Goal: Task Accomplishment & Management: Manage account settings

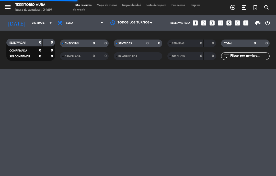
select select "es"
select select "dinner"
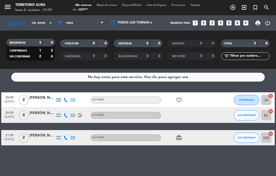
click at [267, 118] on input "B1" at bounding box center [266, 115] width 10 height 10
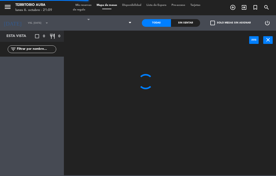
select select "dinner"
select select
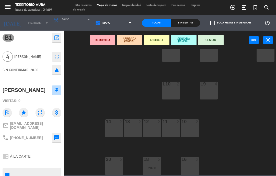
scroll to position [71, 0]
click at [116, 128] on div "14 2" at bounding box center [114, 128] width 18 height 18
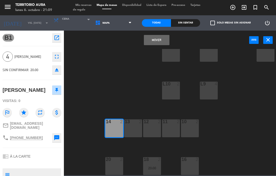
click at [135, 127] on div "13 2" at bounding box center [133, 128] width 18 height 18
click at [150, 44] on button "Mover y Unir" at bounding box center [157, 40] width 26 height 10
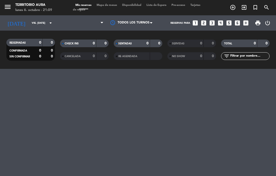
select select "dinner"
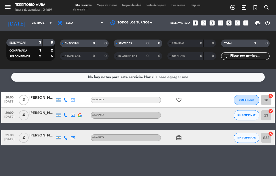
click at [43, 22] on input "vie. [DATE]" at bounding box center [46, 23] width 35 height 8
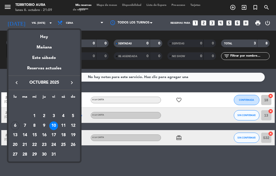
click at [66, 126] on div "11" at bounding box center [63, 126] width 9 height 9
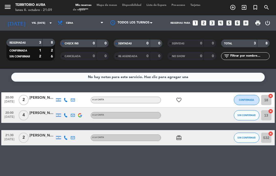
type input "sáb. [DATE]"
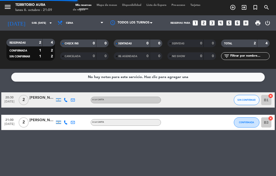
select select "dinner"
click at [266, 103] on input "B1" at bounding box center [266, 100] width 10 height 10
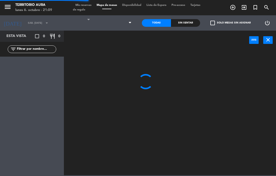
select select "dinner"
select select
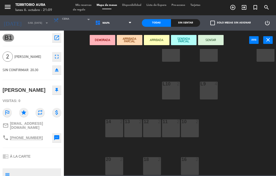
scroll to position [71, 0]
click at [153, 163] on div "18 2" at bounding box center [152, 166] width 18 height 18
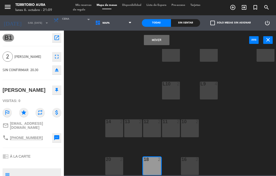
click at [153, 37] on button "Mover" at bounding box center [157, 40] width 26 height 10
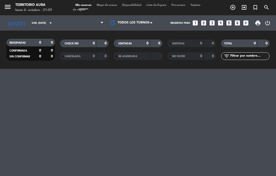
select select "dinner"
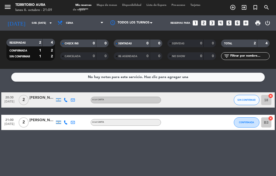
click at [267, 124] on input "B3" at bounding box center [266, 122] width 10 height 10
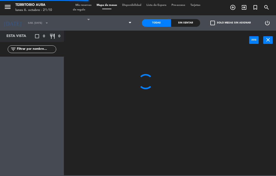
select select "dinner"
select select
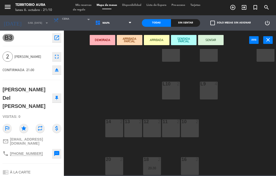
scroll to position [71, 0]
click at [116, 167] on div "20 2" at bounding box center [114, 166] width 18 height 18
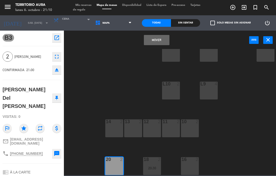
click at [154, 42] on button "Mover" at bounding box center [157, 40] width 26 height 10
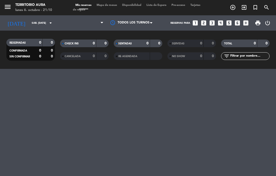
select select "dinner"
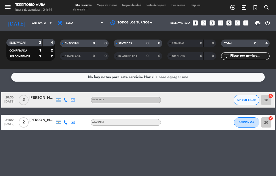
click at [237, 157] on div "No hay notas para este servicio. Haz clic para agregar una 20:30 [DATE] 2 [PERS…" at bounding box center [138, 122] width 276 height 107
click at [39, 24] on input "sáb. [DATE]" at bounding box center [46, 23] width 35 height 8
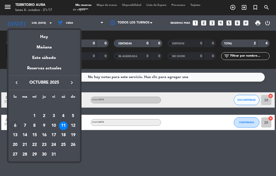
click at [13, 127] on div "6" at bounding box center [15, 126] width 9 height 9
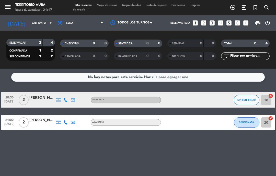
type input "lun. [DATE]"
select select "dinner"
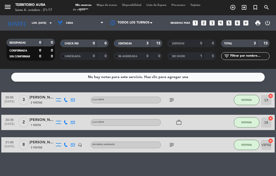
click at [160, 142] on div "Sin menú asignado" at bounding box center [126, 145] width 70 height 7
click at [172, 143] on icon "subject" at bounding box center [172, 145] width 6 height 6
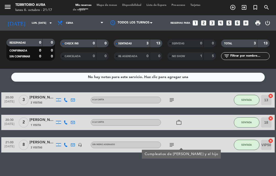
click at [219, 133] on div "20:00 [DATE] 3 [PERSON_NAME] 2 Visitas A LA CARTA subject SENTADA 13 cancel 20:…" at bounding box center [137, 122] width 273 height 60
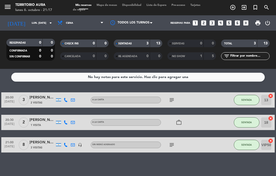
click at [169, 146] on icon "subject" at bounding box center [172, 145] width 6 height 6
click at [212, 142] on div at bounding box center [211, 144] width 14 height 15
select select "dinner"
click at [247, 100] on span "SENTADA" at bounding box center [246, 100] width 10 height 3
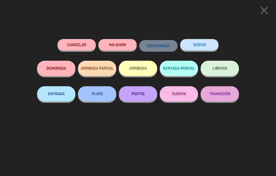
click at [104, 96] on button "PLATO" at bounding box center [97, 93] width 38 height 15
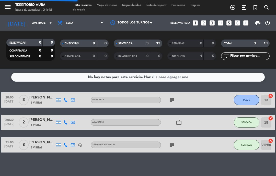
click at [252, 124] on button "SENTADA" at bounding box center [247, 122] width 26 height 10
select select "dinner"
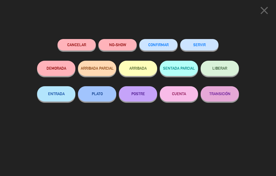
click at [138, 96] on button "POSTRE" at bounding box center [138, 93] width 38 height 15
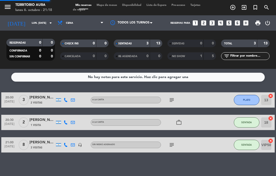
select select "dinner"
click at [181, 124] on icon "work_outline" at bounding box center [179, 122] width 6 height 6
click at [207, 132] on div "20:00 [DATE] 3 [PERSON_NAME] 2 Visitas A LA CARTA subject PLATO 13 cancel 20:30…" at bounding box center [137, 122] width 273 height 60
select select "dinner"
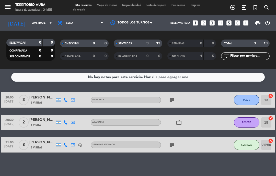
click at [108, 7] on span "Mapa de mesas" at bounding box center [107, 5] width 26 height 3
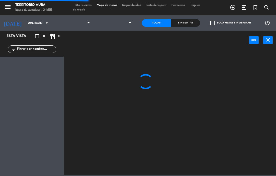
select select "dinner"
select select
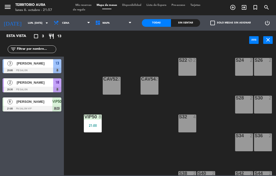
scroll to position [0, 173]
click at [264, 142] on div "S36 2" at bounding box center [263, 143] width 18 height 18
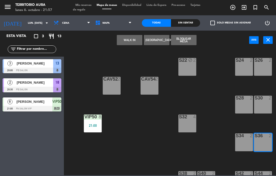
click at [246, 141] on div "S34 2" at bounding box center [244, 143] width 18 height 18
click at [128, 38] on button "WALK IN" at bounding box center [130, 40] width 26 height 10
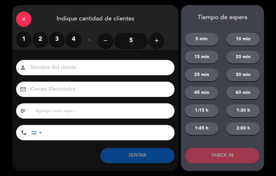
click at [60, 37] on label "3" at bounding box center [56, 39] width 15 height 15
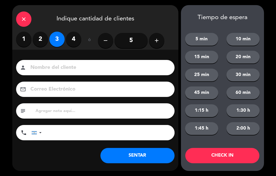
click at [154, 160] on button "SENTAR" at bounding box center [137, 155] width 74 height 15
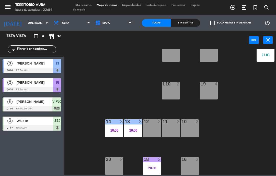
scroll to position [71, 0]
click at [263, 125] on div "S22 block 2 S24 2 S26 2 B3 1 B4 1 B5 1 B6 1 B1 1 B2 1 CAV52 2 CAV54 2 S28 2 S30…" at bounding box center [171, 112] width 209 height 126
click at [86, 6] on span "Mis reservas" at bounding box center [83, 5] width 21 height 3
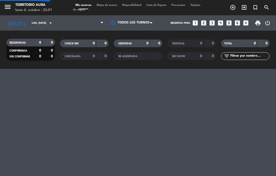
select select "dinner"
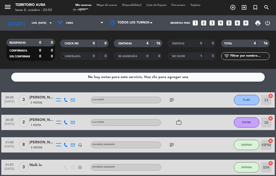
click at [247, 99] on span "PLATO" at bounding box center [246, 100] width 7 height 3
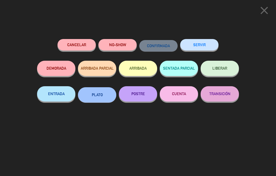
click at [147, 92] on button "POSTRE" at bounding box center [138, 93] width 38 height 15
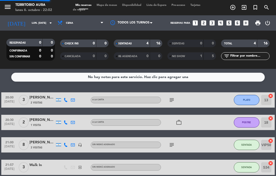
select select "dinner"
click at [247, 121] on span "POSTRE" at bounding box center [246, 122] width 9 height 3
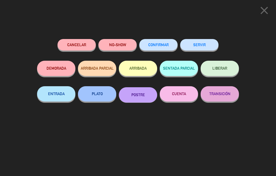
click at [187, 92] on button "CUENTA" at bounding box center [179, 93] width 38 height 15
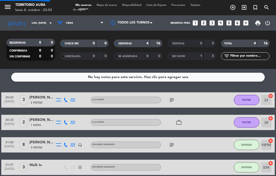
select select "dinner"
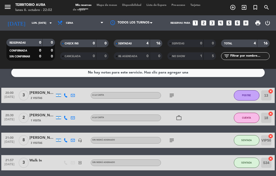
scroll to position [4, 0]
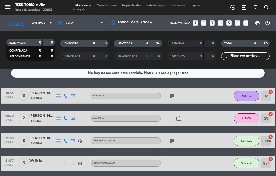
click at [250, 96] on span "POSTRE" at bounding box center [246, 95] width 9 height 3
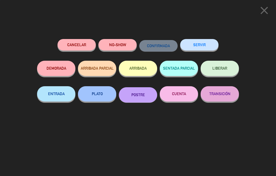
click at [179, 94] on button "CUENTA" at bounding box center [179, 93] width 38 height 15
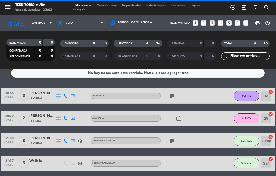
select select "dinner"
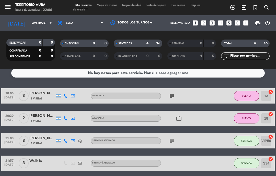
select select "dinner"
click at [243, 95] on span "CUENTA" at bounding box center [246, 95] width 9 height 3
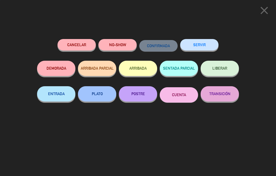
click at [204, 42] on button "SERVIR" at bounding box center [199, 44] width 38 height 11
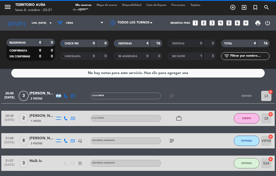
select select "dinner"
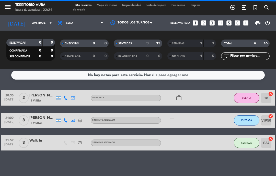
scroll to position [0, 0]
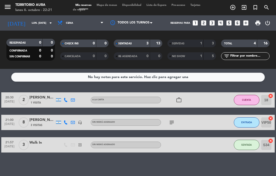
click at [249, 98] on button "CUENTA" at bounding box center [247, 100] width 26 height 10
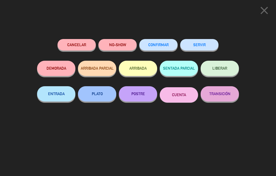
click at [205, 46] on button "SERVIR" at bounding box center [199, 44] width 38 height 11
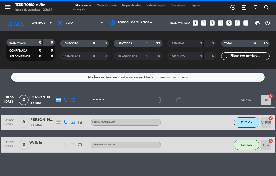
select select "dinner"
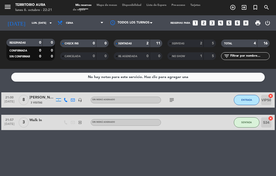
select select "dinner"
